Goal: Entertainment & Leisure: Consume media (video, audio)

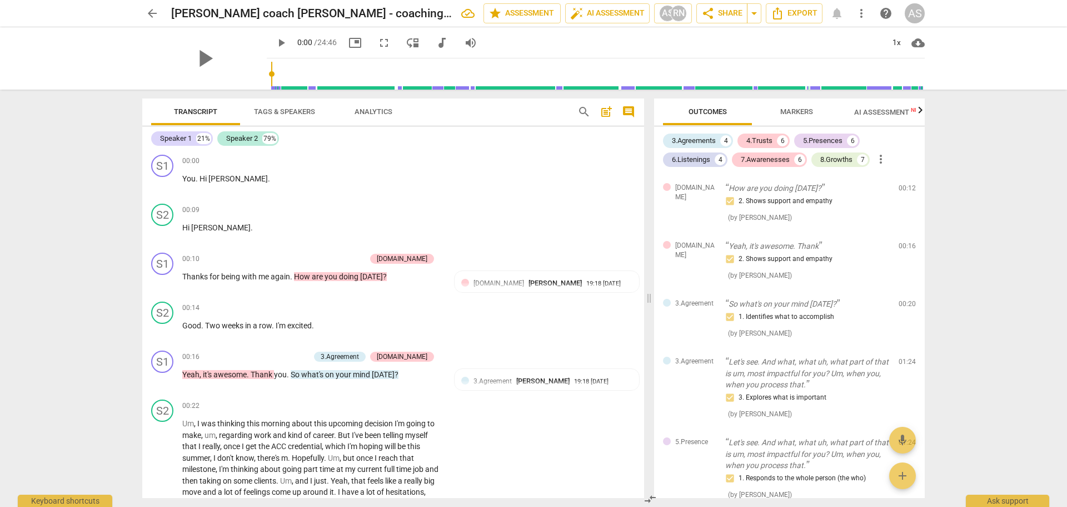
scroll to position [3027, 0]
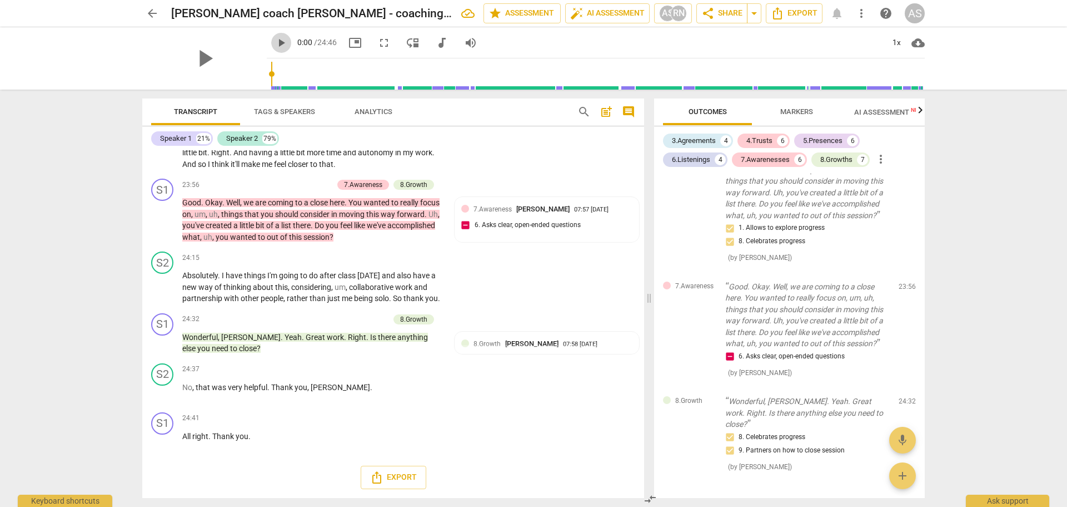
click at [275, 43] on span "play_arrow" at bounding box center [281, 42] width 13 height 13
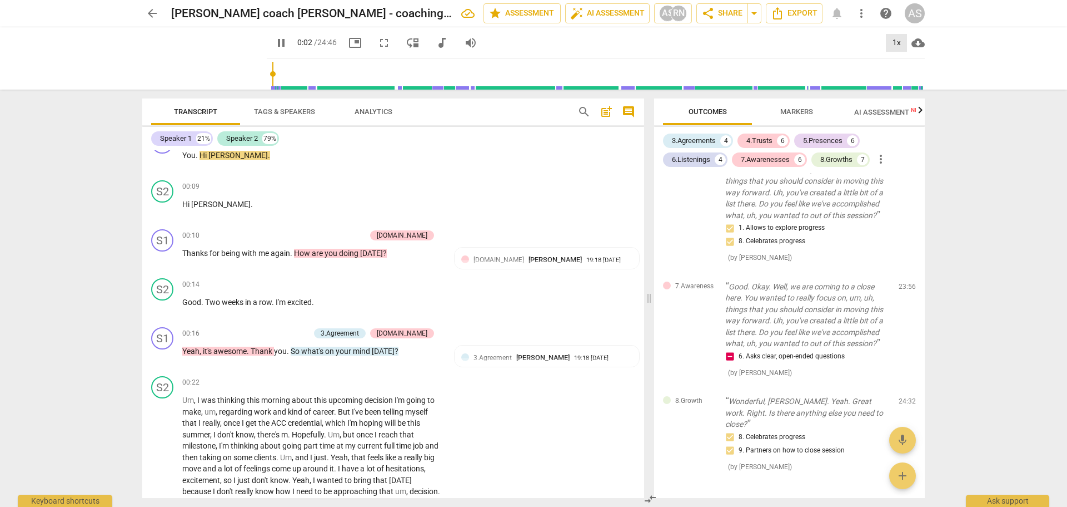
click at [896, 41] on div "1x" at bounding box center [896, 43] width 21 height 18
click at [896, 41] on li "0.75x" at bounding box center [904, 44] width 37 height 21
click at [896, 41] on div "0.75x" at bounding box center [896, 43] width 21 height 18
click at [896, 104] on li "1.5x" at bounding box center [904, 107] width 37 height 21
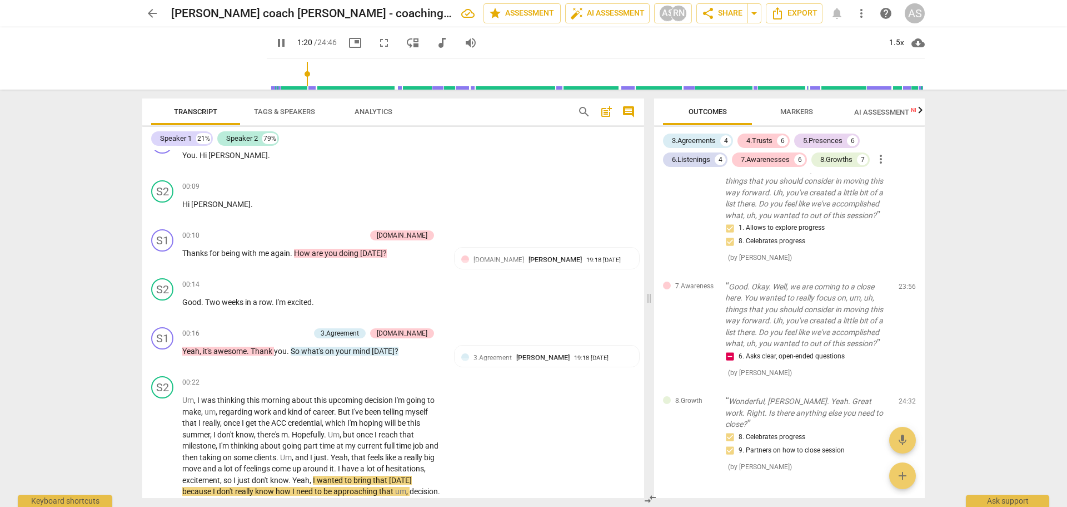
scroll to position [371, 0]
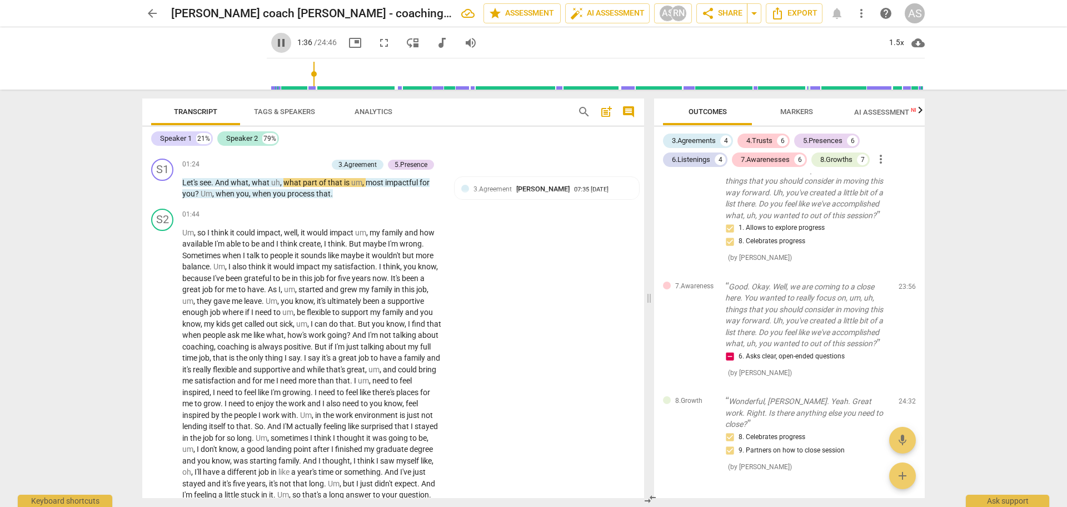
click at [275, 41] on span "pause" at bounding box center [281, 42] width 13 height 13
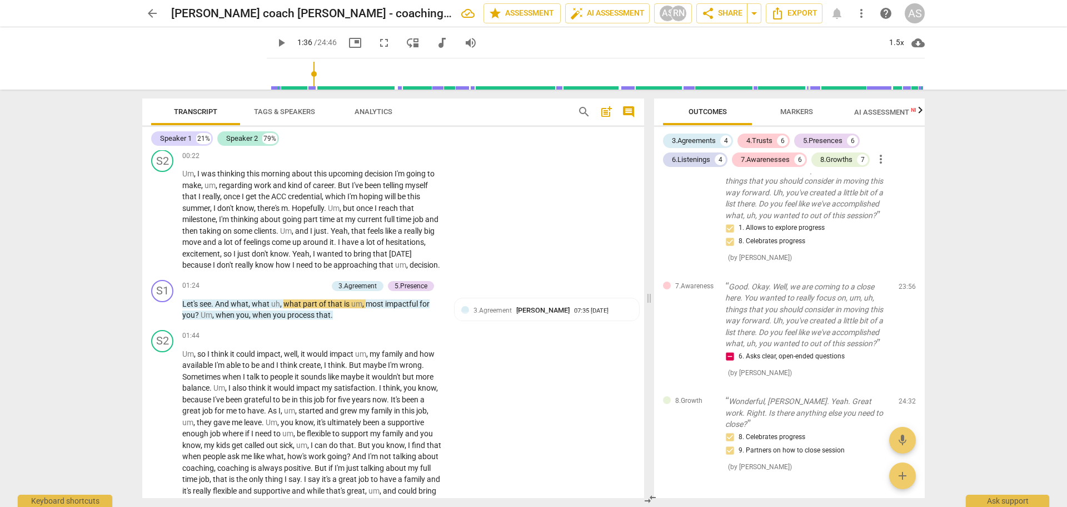
scroll to position [237, 0]
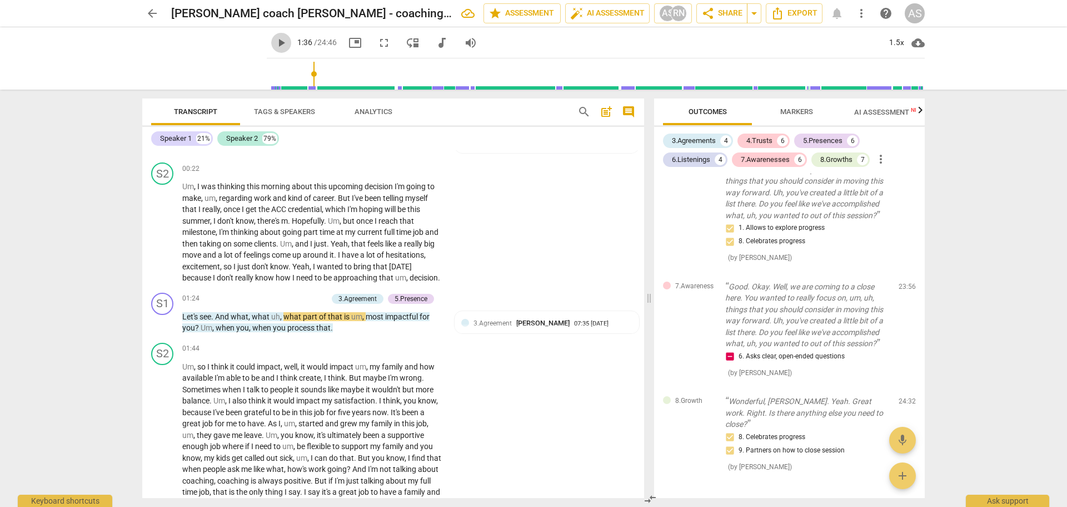
click at [275, 43] on span "play_arrow" at bounding box center [281, 42] width 13 height 13
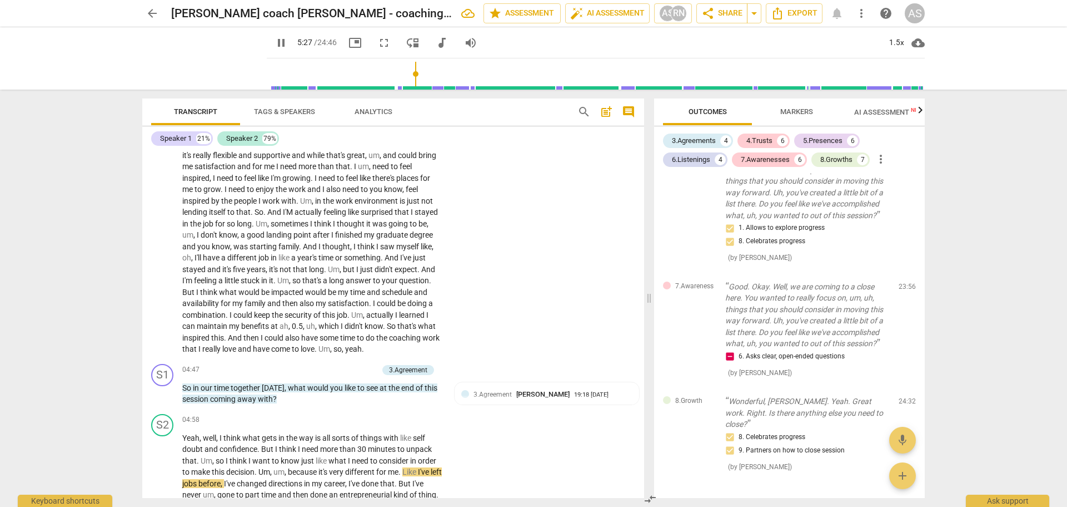
scroll to position [936, 0]
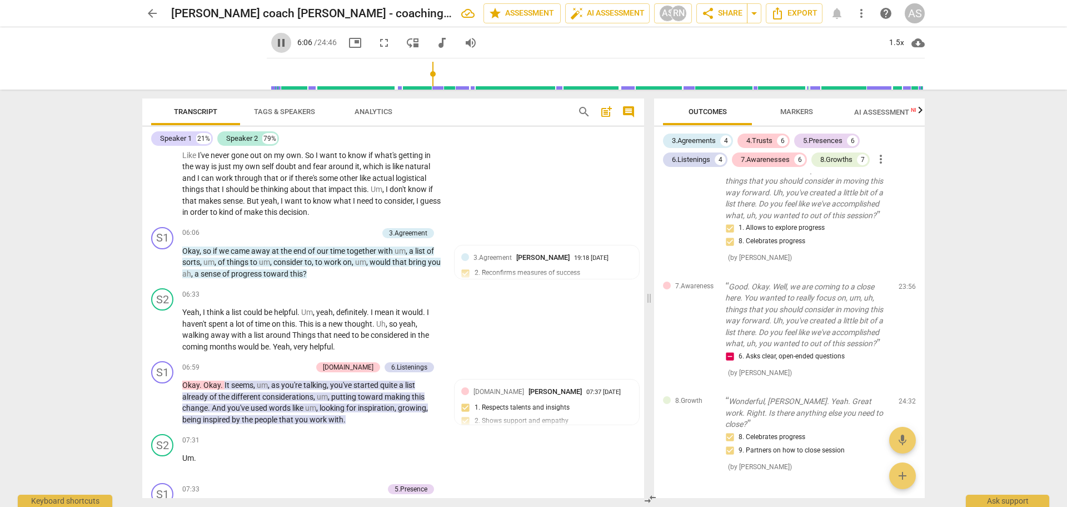
click at [275, 47] on span "pause" at bounding box center [281, 42] width 13 height 13
click at [2, 75] on div "play_arrow play_arrow 6:06 / 24:46 picture_in_picture fullscreen move_down audi…" at bounding box center [533, 58] width 1067 height 62
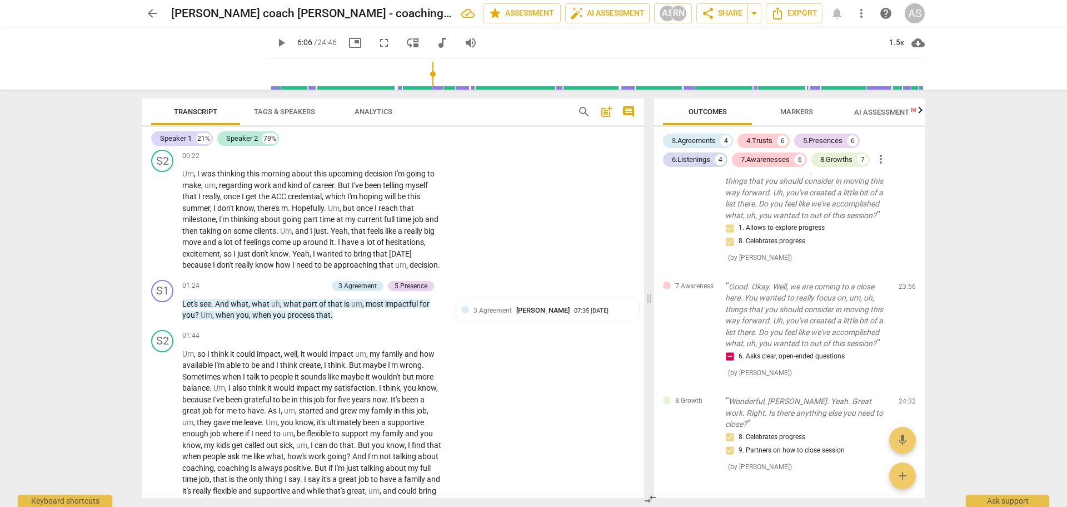
scroll to position [237, 0]
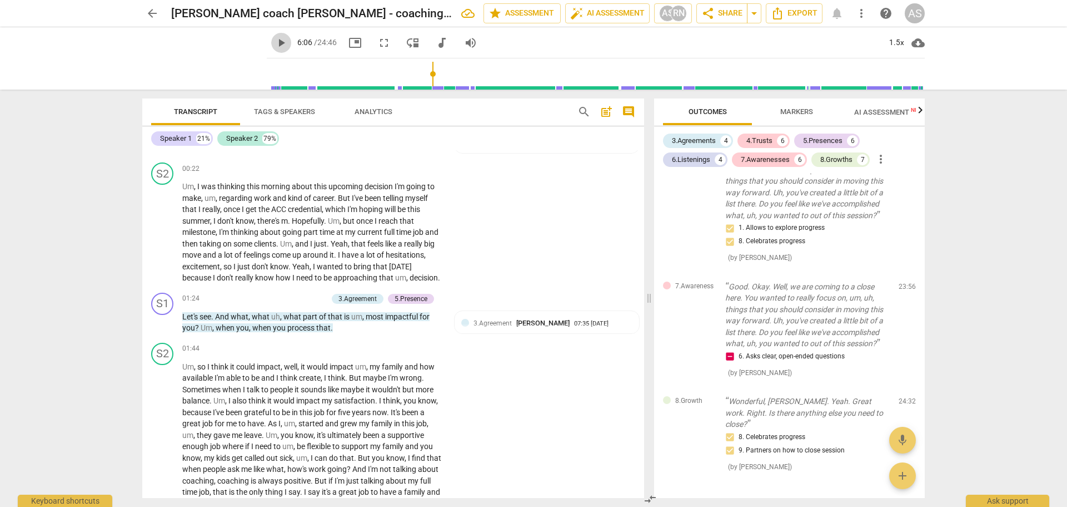
click at [275, 45] on span "play_arrow" at bounding box center [281, 42] width 13 height 13
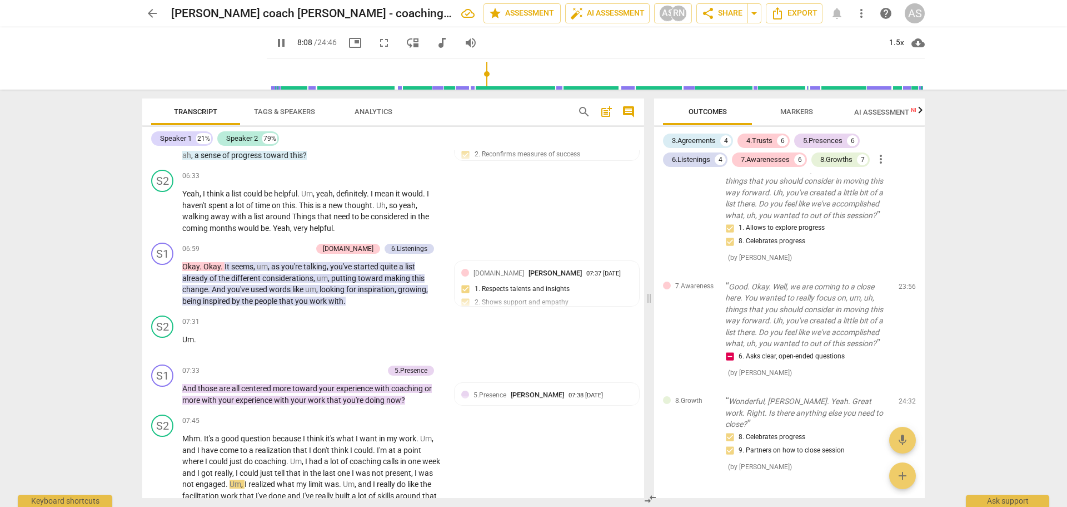
scroll to position [1406, 0]
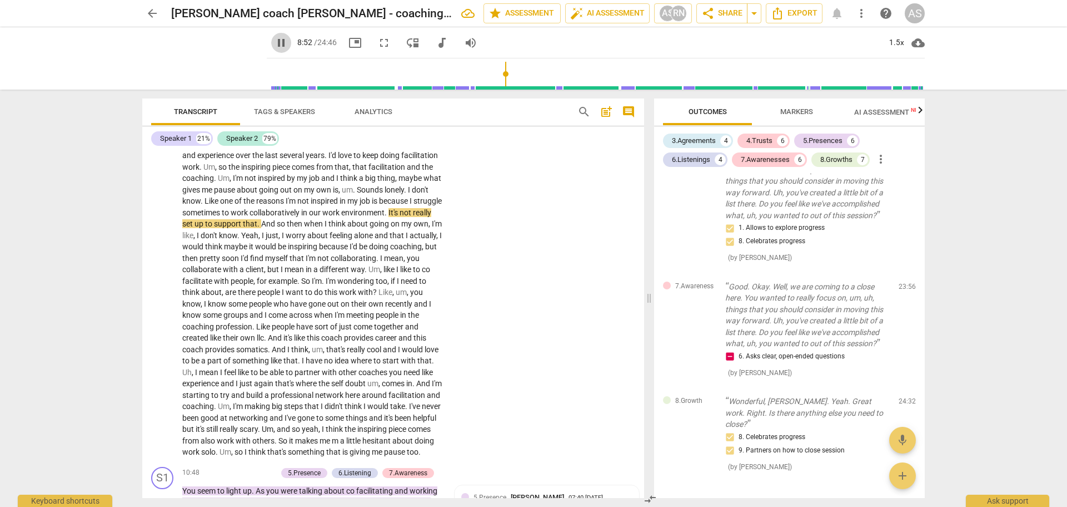
click at [275, 43] on span "pause" at bounding box center [281, 42] width 13 height 13
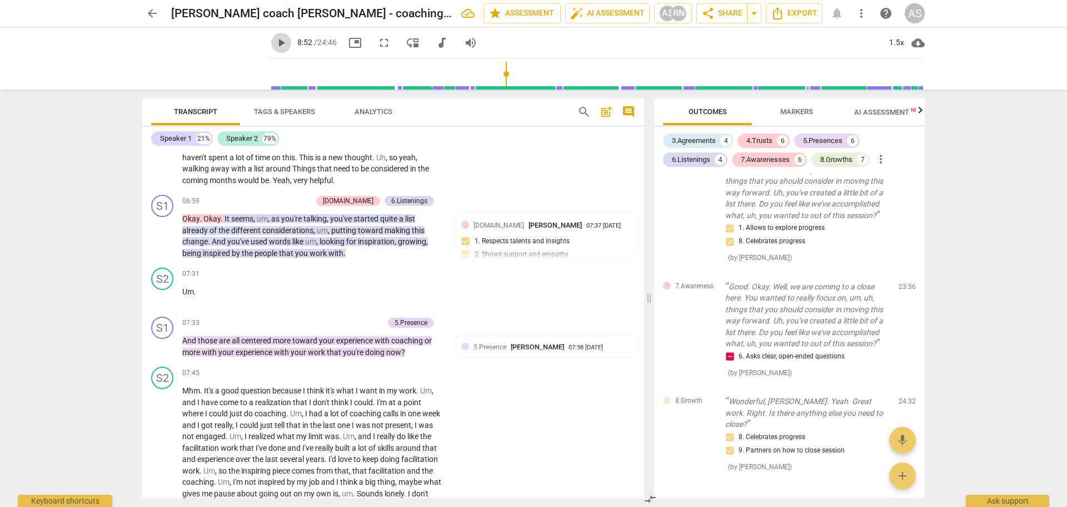
click at [275, 42] on span "play_arrow" at bounding box center [281, 42] width 13 height 13
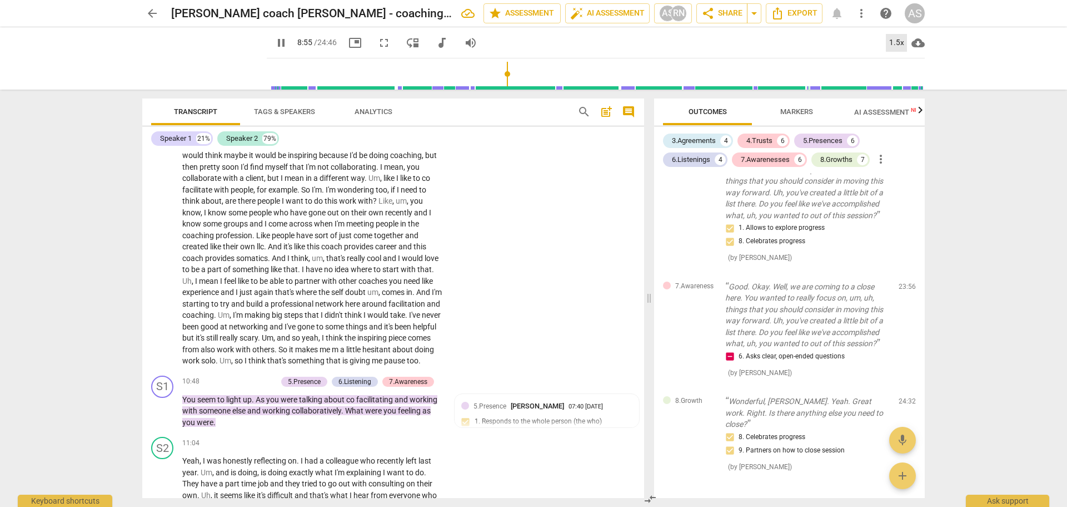
click at [897, 41] on div "1.5x" at bounding box center [896, 43] width 21 height 18
click at [903, 128] on li "2x" at bounding box center [904, 128] width 37 height 21
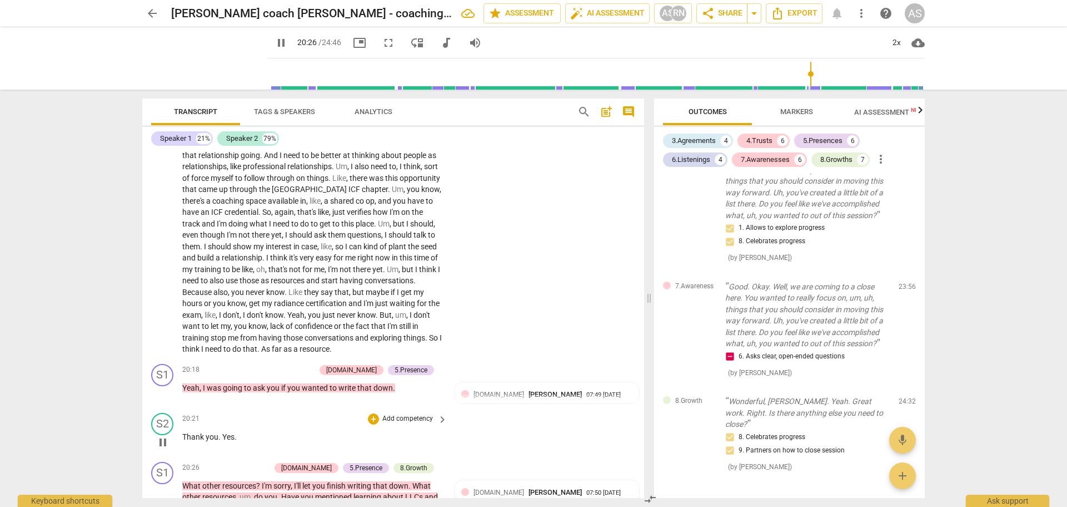
scroll to position [3230, 0]
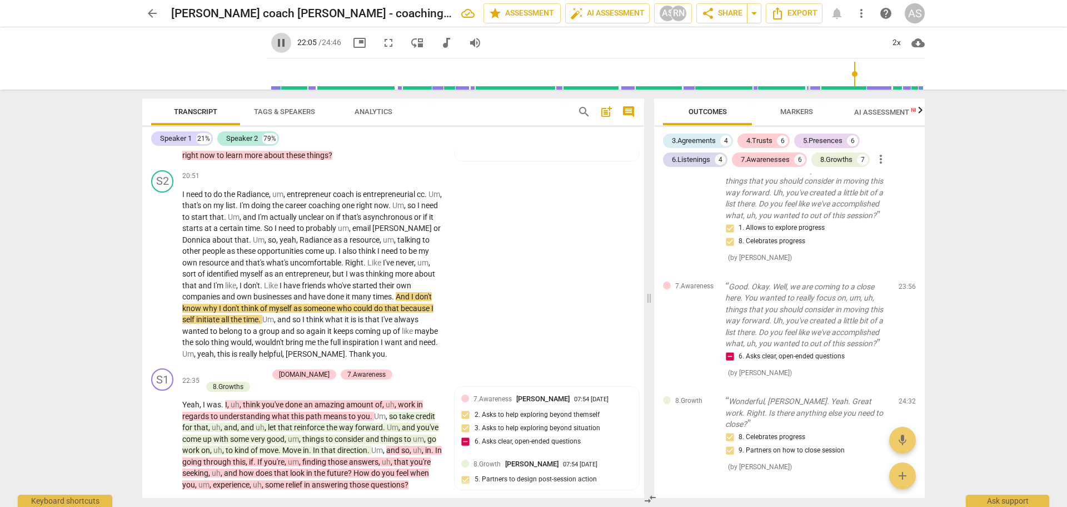
click at [275, 42] on span "pause" at bounding box center [281, 42] width 13 height 13
click at [275, 42] on span "play_arrow" at bounding box center [281, 42] width 13 height 13
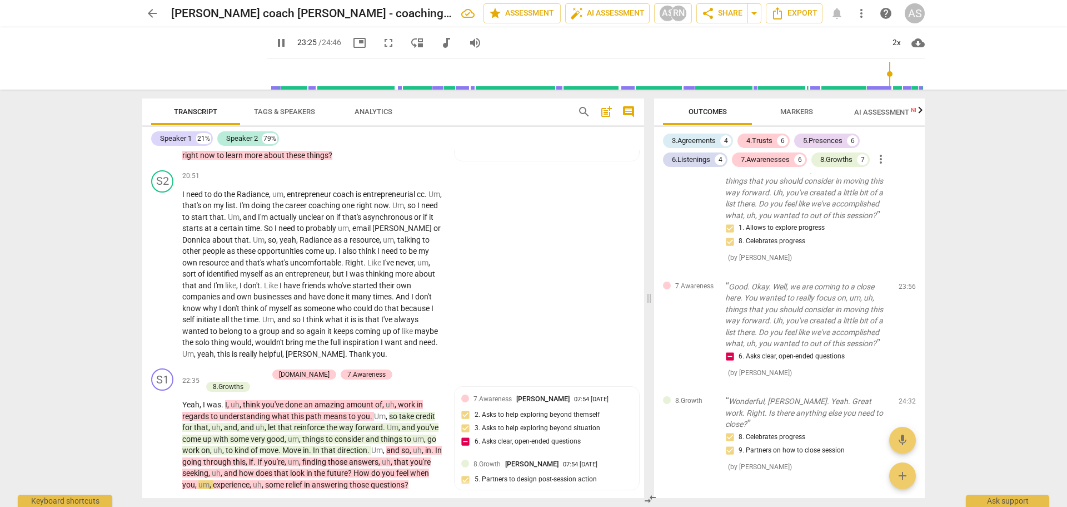
scroll to position [3581, 0]
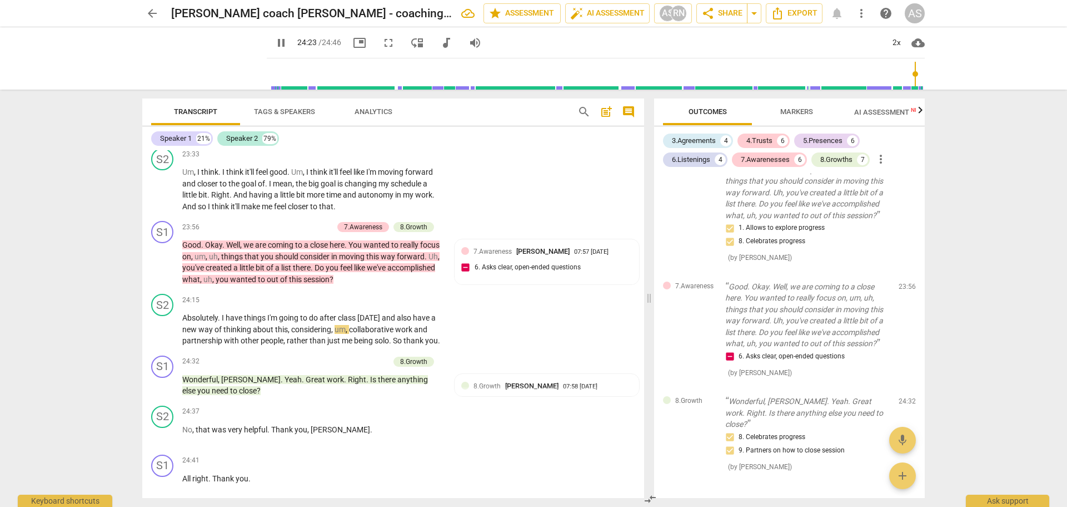
click at [275, 44] on span "pause" at bounding box center [281, 42] width 13 height 13
click at [275, 46] on span "play_arrow" at bounding box center [281, 42] width 13 height 13
click at [275, 43] on span "pause" at bounding box center [281, 42] width 13 height 13
type input "1476"
click at [0, 378] on div "arrow_back [PERSON_NAME] coach [PERSON_NAME] - coaching practice #4 edit star A…" at bounding box center [533, 253] width 1067 height 507
